Goal: Task Accomplishment & Management: Use online tool/utility

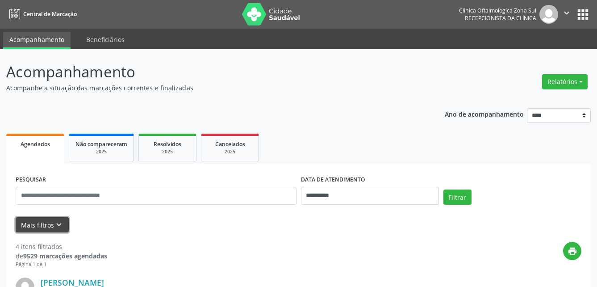
click at [54, 227] on icon "keyboard_arrow_down" at bounding box center [59, 225] width 10 height 10
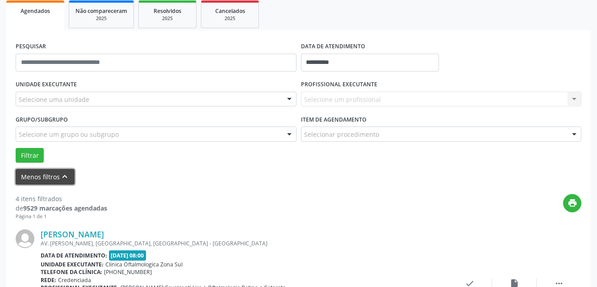
scroll to position [134, 0]
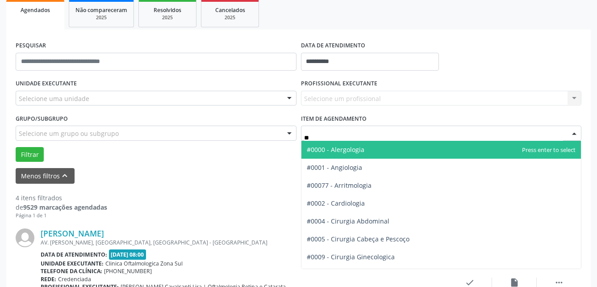
type input "***"
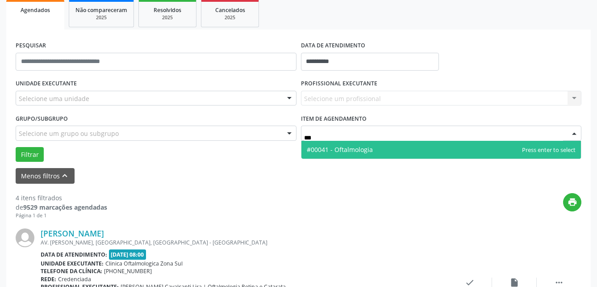
click at [359, 147] on span "#00041 - Oftalmologia" at bounding box center [340, 149] width 66 height 8
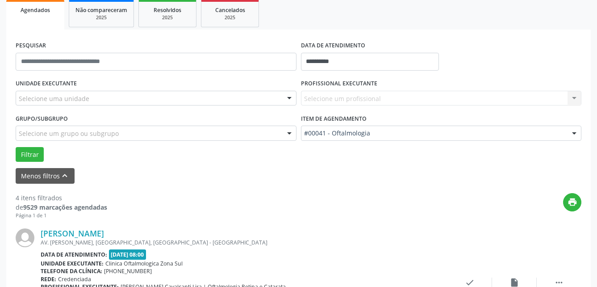
click at [347, 96] on div "Selecione um profissional Nenhum resultado encontrado para: " " Não há nenhuma …" at bounding box center [441, 98] width 281 height 15
click at [201, 137] on div "Selecione um grupo ou subgrupo" at bounding box center [156, 133] width 281 height 15
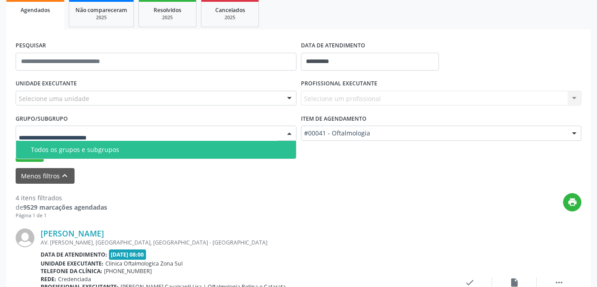
click at [147, 154] on span "Todos os grupos e subgrupos" at bounding box center [156, 150] width 280 height 18
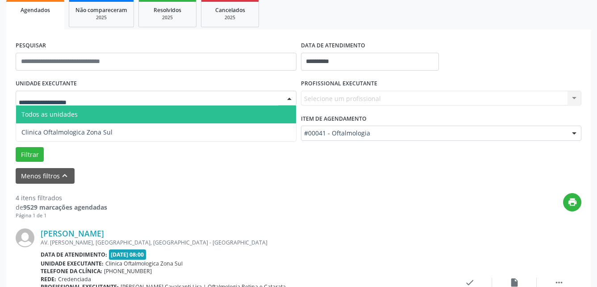
click at [239, 96] on div at bounding box center [156, 98] width 281 height 15
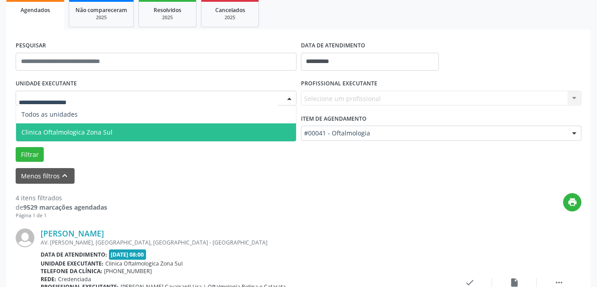
click at [191, 124] on span "Clinica Oftalmologica Zona Sul" at bounding box center [156, 132] width 280 height 18
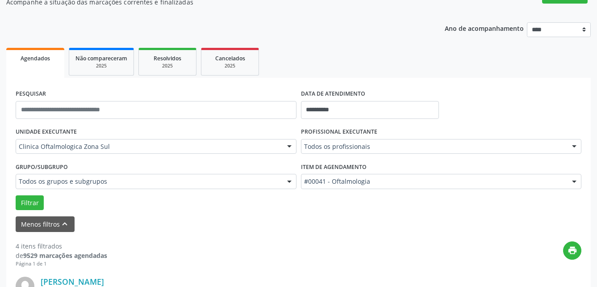
scroll to position [89, 0]
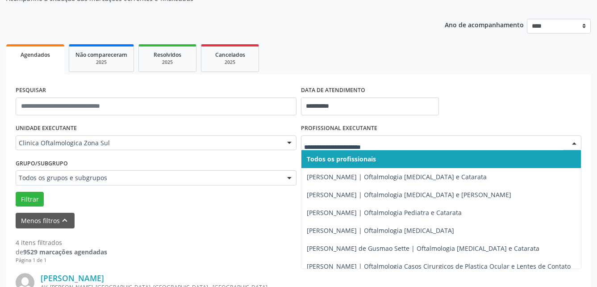
click at [403, 135] on div at bounding box center [441, 142] width 281 height 15
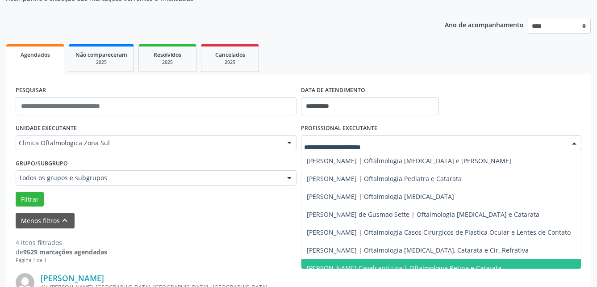
scroll to position [103, 0]
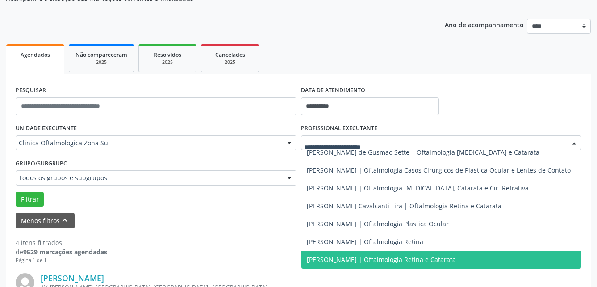
click at [419, 255] on span "[PERSON_NAME] | Oftalmologia Retina e Catarata" at bounding box center [381, 259] width 149 height 8
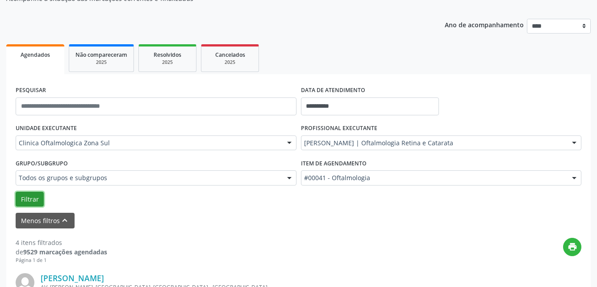
click at [39, 198] on button "Filtrar" at bounding box center [30, 199] width 28 height 15
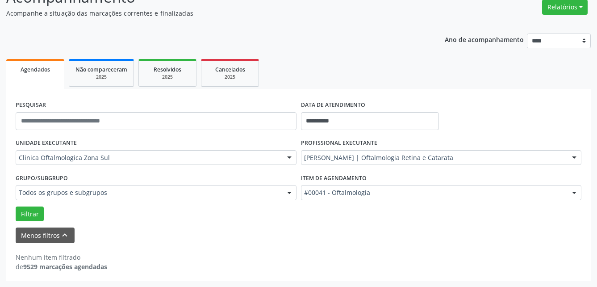
scroll to position [75, 0]
click at [368, 128] on input "**********" at bounding box center [370, 121] width 138 height 18
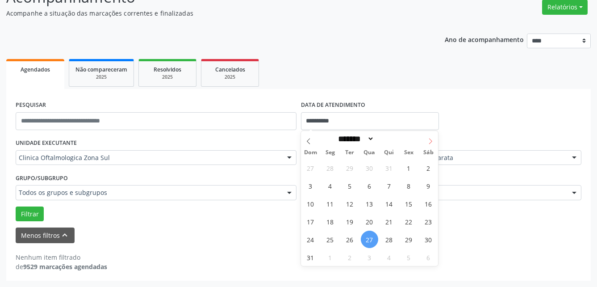
click at [426, 142] on span at bounding box center [430, 138] width 15 height 15
select select "*"
click at [390, 205] on span "16" at bounding box center [389, 203] width 17 height 17
type input "**********"
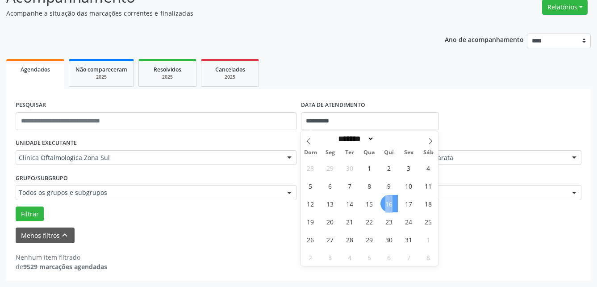
click at [390, 205] on span "16" at bounding box center [389, 203] width 17 height 17
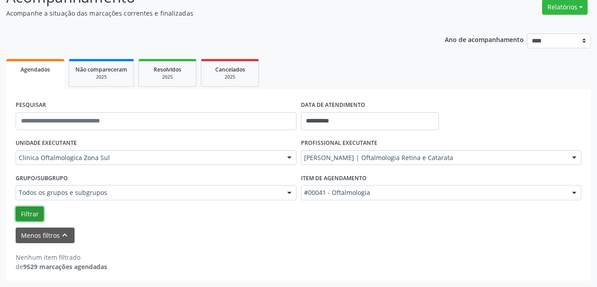
click at [32, 212] on button "Filtrar" at bounding box center [30, 213] width 28 height 15
